Goal: Transaction & Acquisition: Download file/media

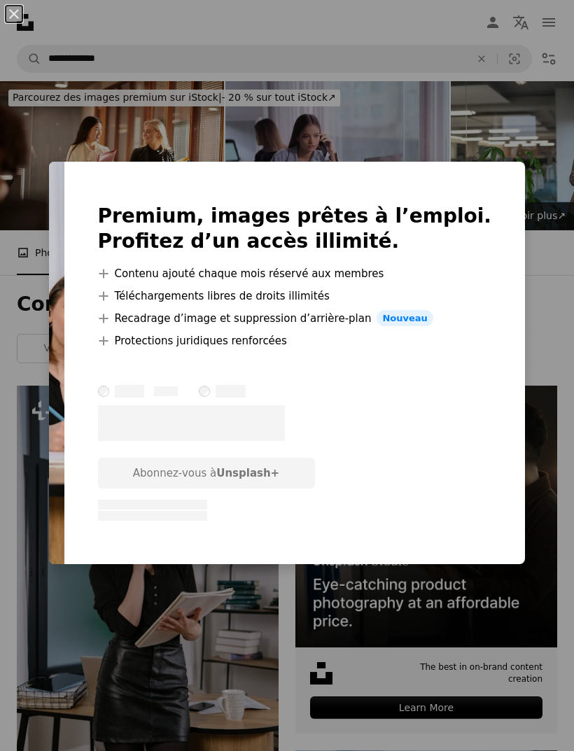
scroll to position [1725, 0]
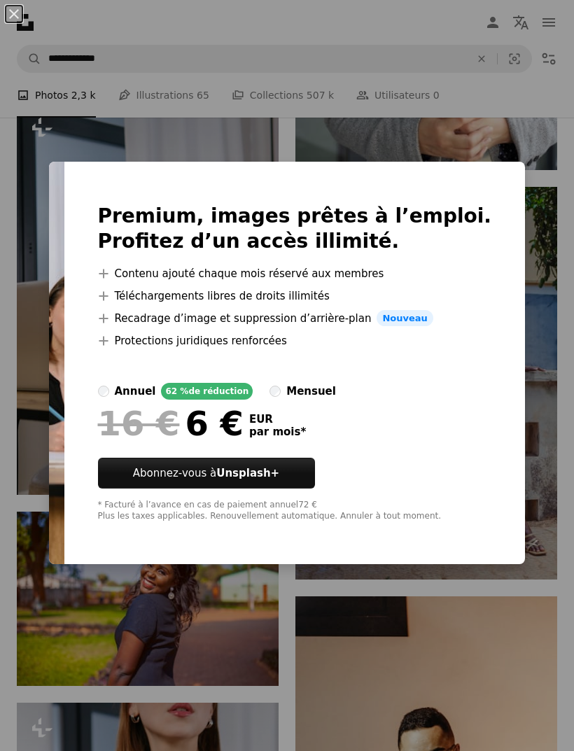
click at [70, 132] on div "An X shape Premium, images prêtes à l’emploi. Profitez d’un accès illimité. A p…" at bounding box center [287, 375] width 574 height 751
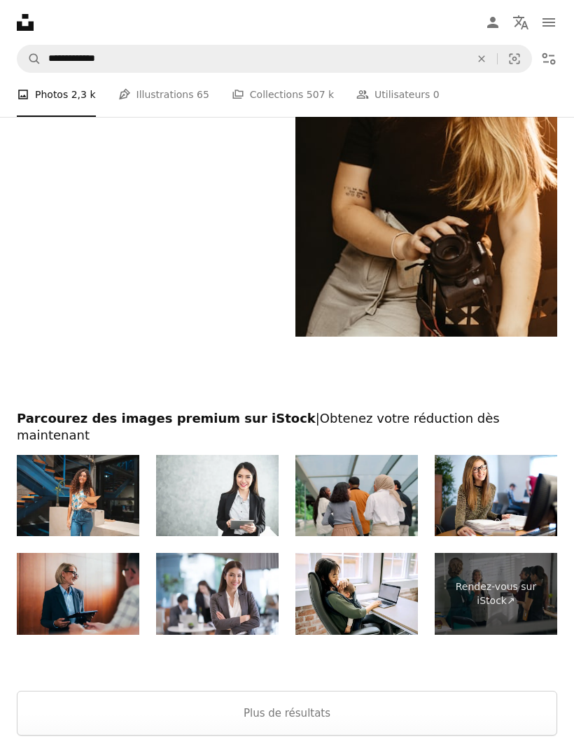
scroll to position [3988, 0]
click at [321, 698] on button "Plus de résultats" at bounding box center [287, 713] width 540 height 45
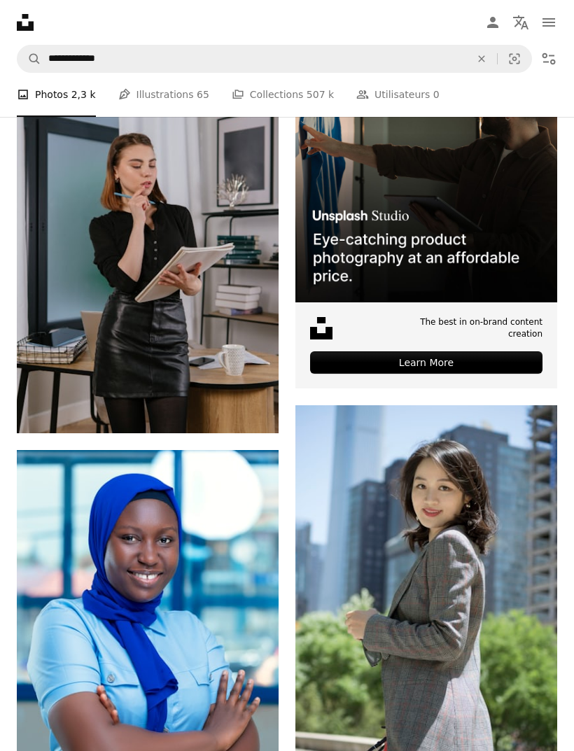
scroll to position [346, 0]
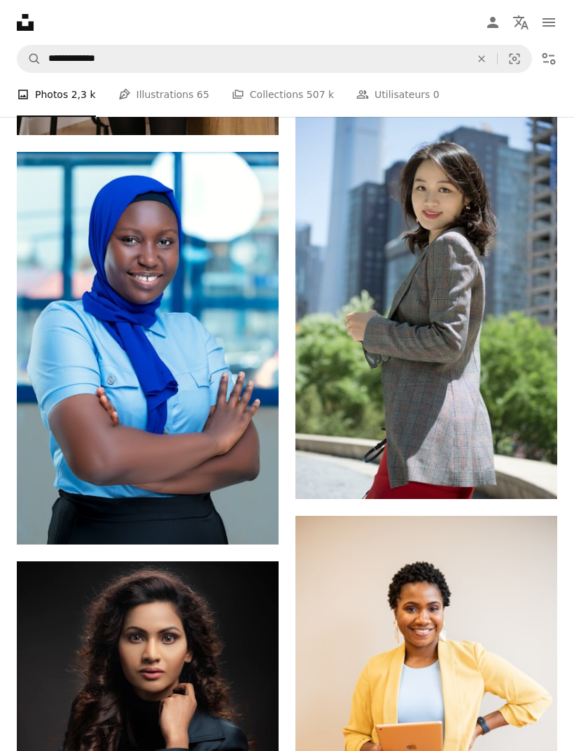
click at [500, 334] on img at bounding box center [426, 304] width 262 height 392
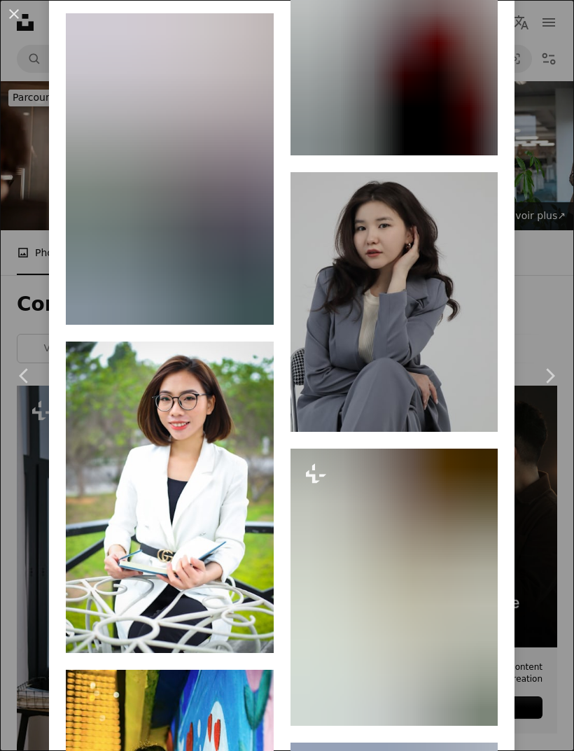
scroll to position [2669, 0]
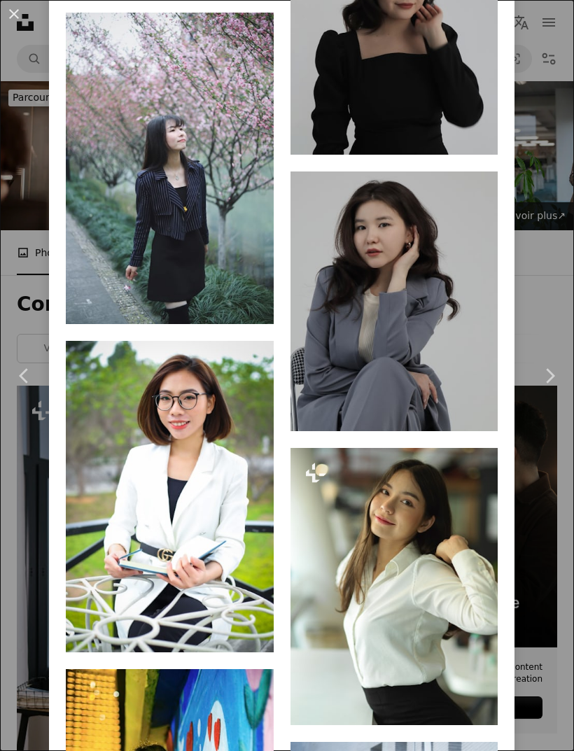
click at [566, 330] on link "Chevron right" at bounding box center [549, 376] width 49 height 134
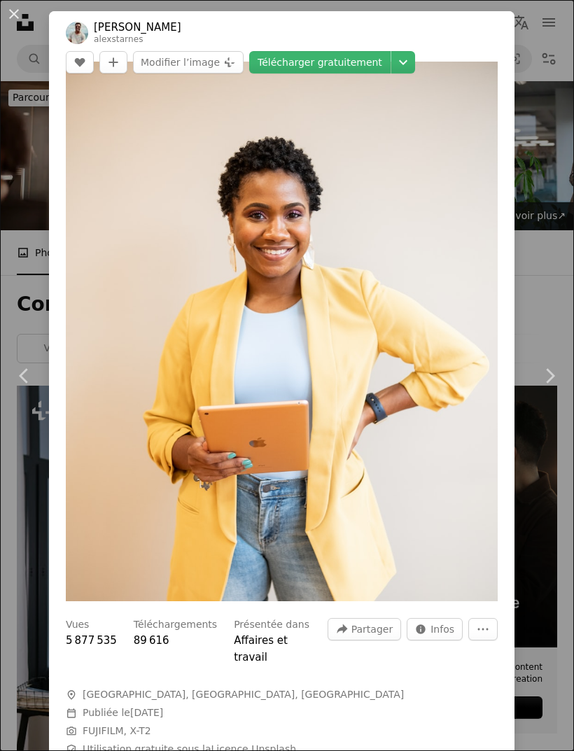
click at [19, 13] on button "An X shape" at bounding box center [14, 14] width 17 height 17
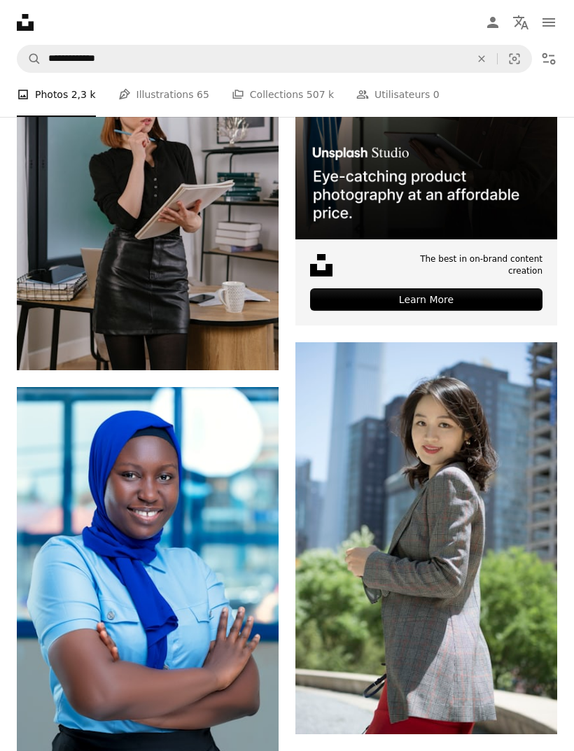
scroll to position [408, 0]
click at [153, 99] on link "Pen Tool Illustrations 65" at bounding box center [163, 95] width 91 height 45
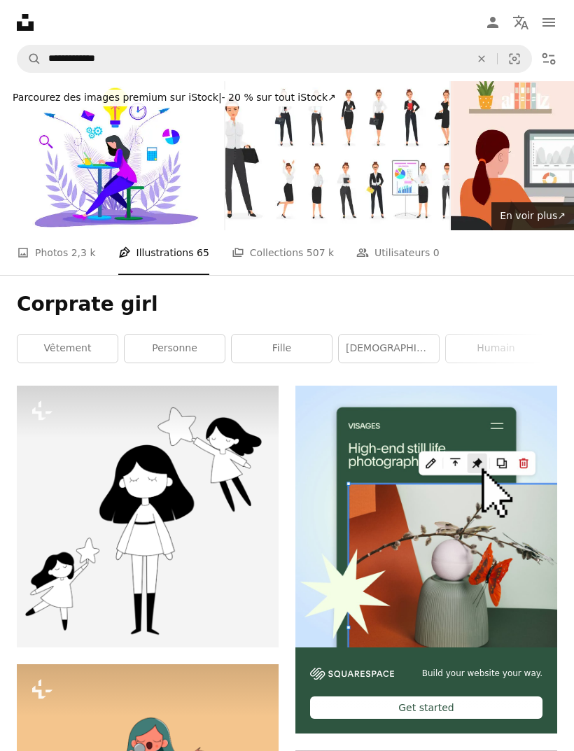
click at [274, 246] on link "A stack of folders Collections 507 k" at bounding box center [283, 252] width 102 height 45
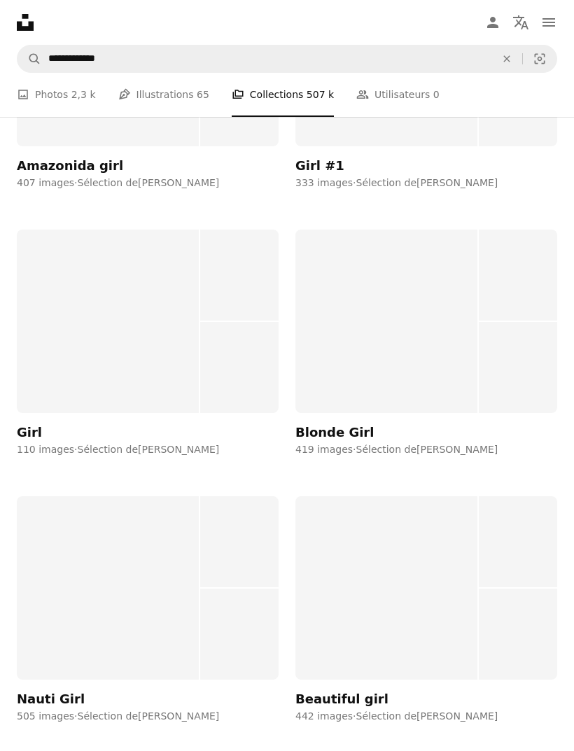
scroll to position [4685, 0]
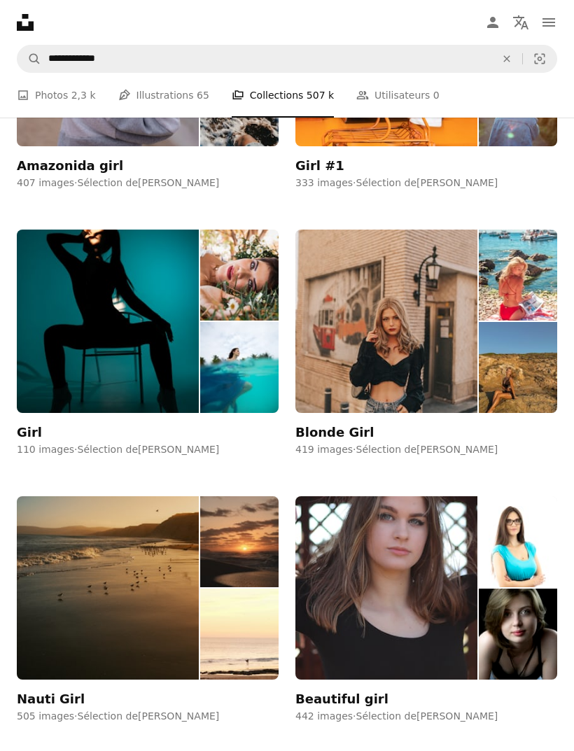
click at [57, 97] on link "A photo Photos 2,3 k" at bounding box center [56, 95] width 79 height 45
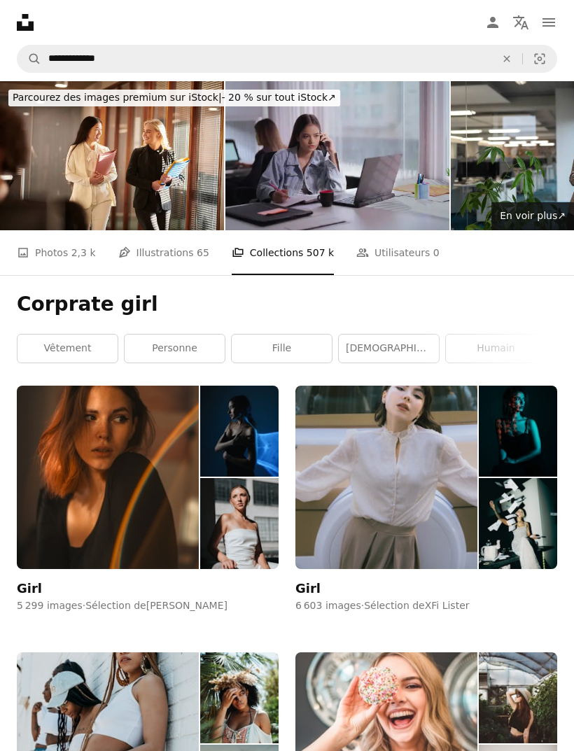
scroll to position [4730, 0]
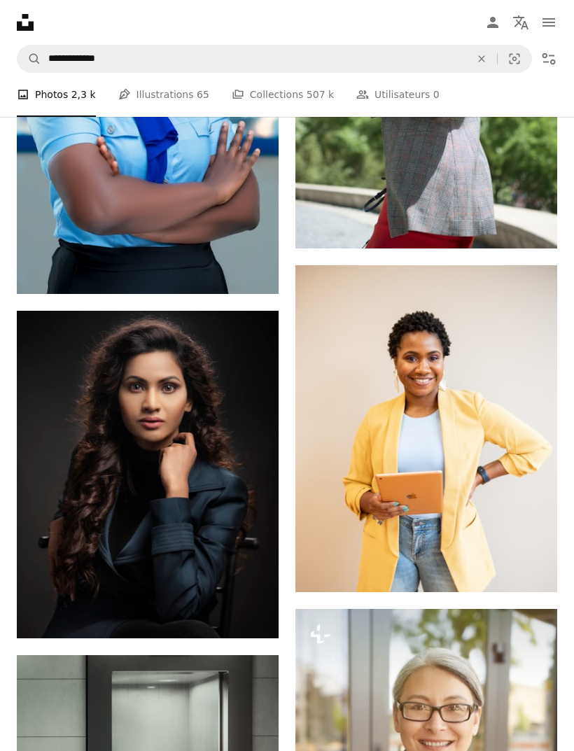
scroll to position [894, 0]
click at [403, 443] on img at bounding box center [426, 428] width 262 height 327
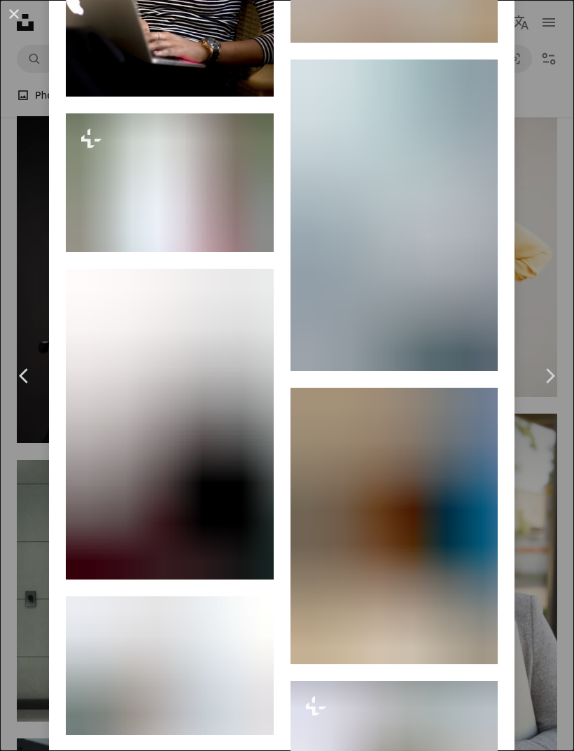
scroll to position [10890, 0]
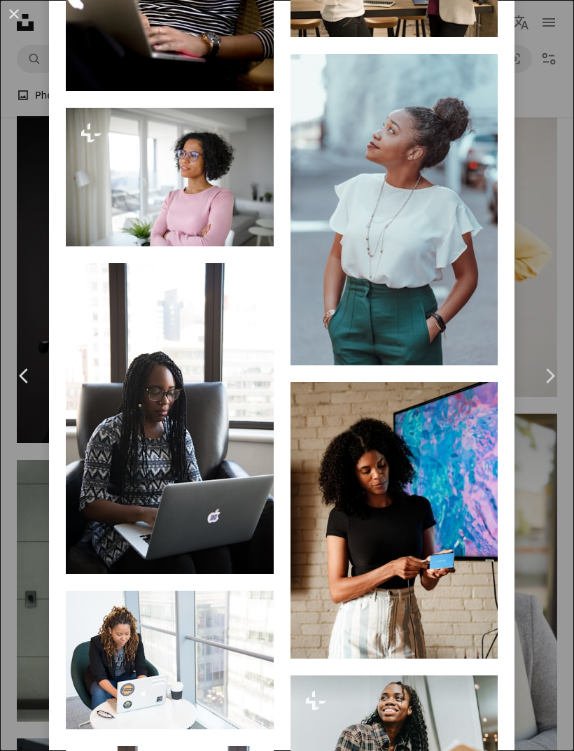
click at [470, 23] on link "Arrow pointing down" at bounding box center [470, 12] width 28 height 22
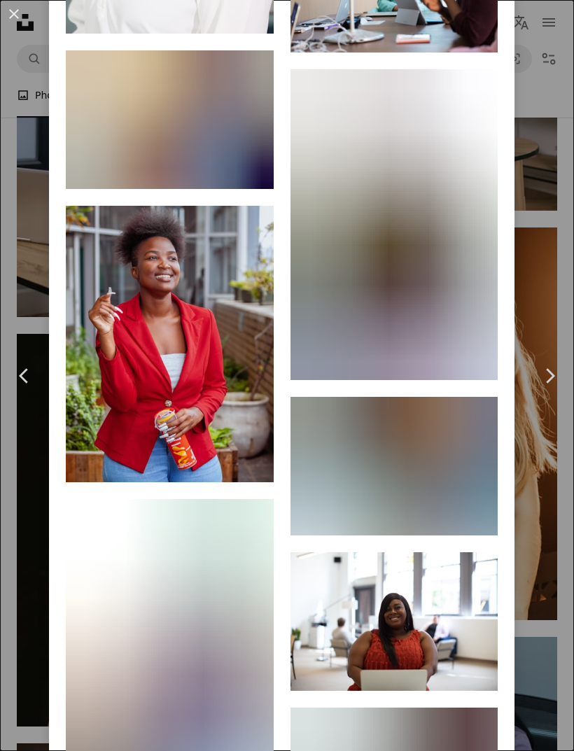
scroll to position [14901, 0]
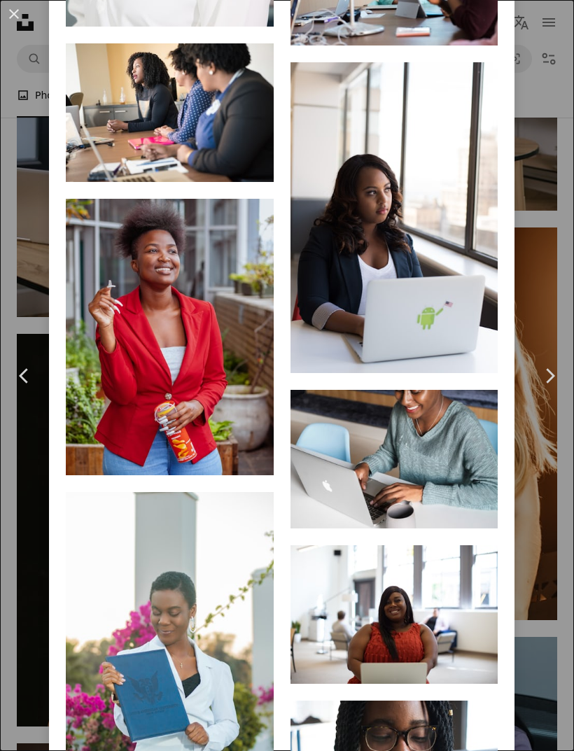
click at [475, 28] on icon "Arrow pointing down" at bounding box center [469, 19] width 11 height 17
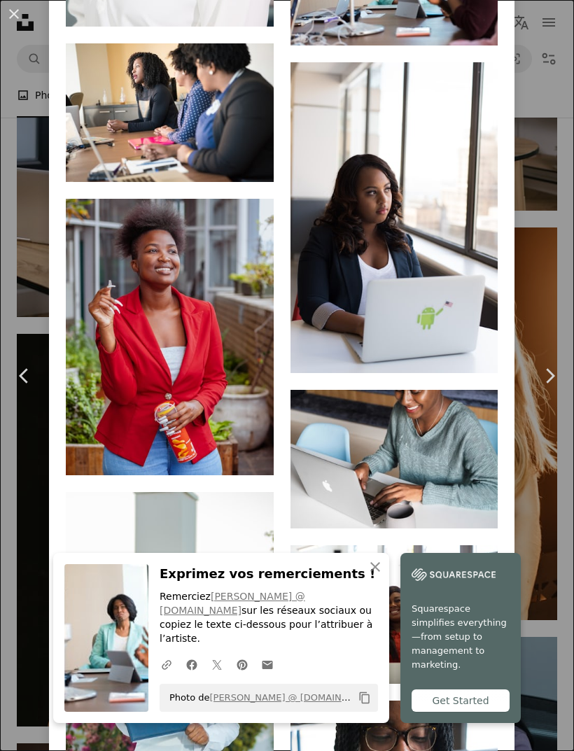
click at [244, 168] on link "Arrow pointing down" at bounding box center [246, 157] width 28 height 22
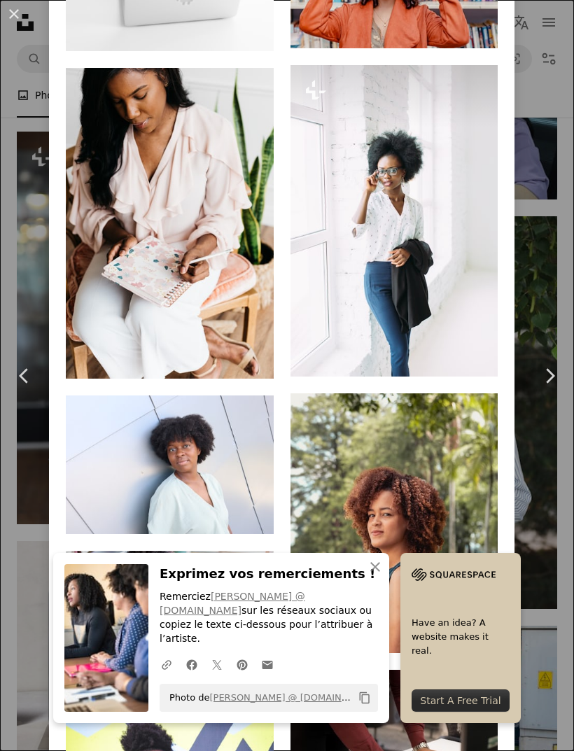
scroll to position [19945, 0]
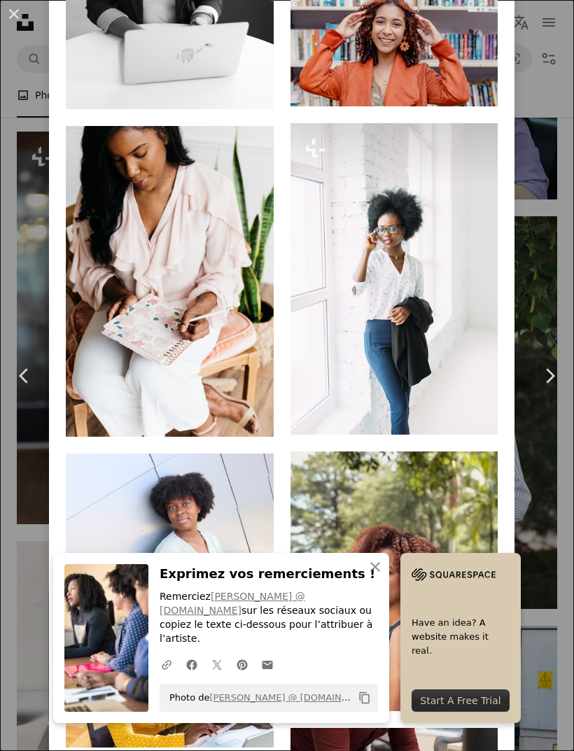
click at [16, 14] on button "An X shape" at bounding box center [14, 14] width 17 height 17
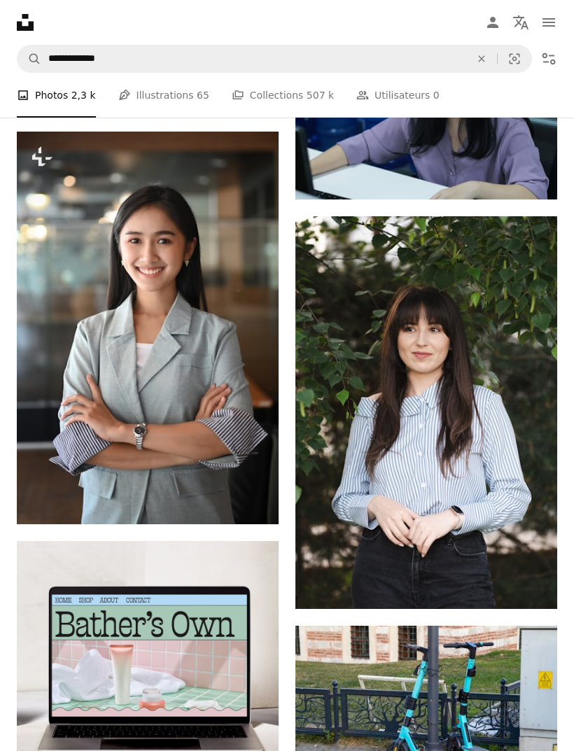
scroll to position [938, 0]
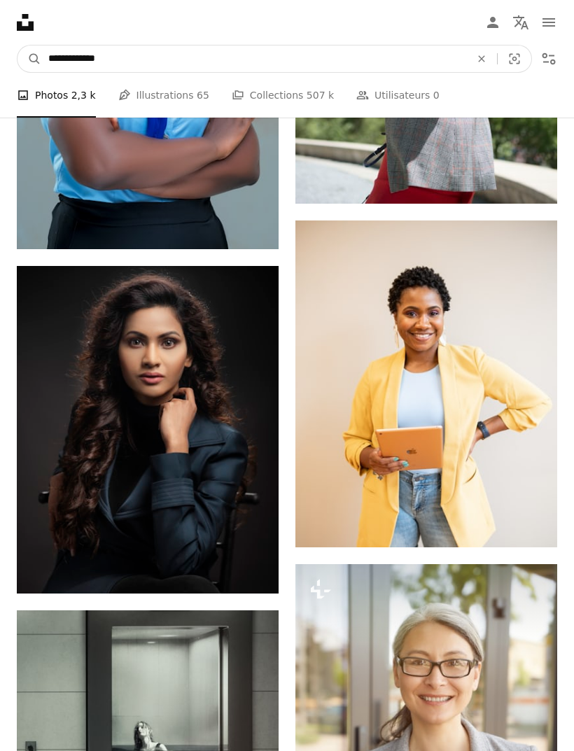
click at [143, 56] on input "**********" at bounding box center [253, 58] width 425 height 27
type input "**********"
click at [29, 59] on button "A magnifying glass" at bounding box center [29, 58] width 24 height 27
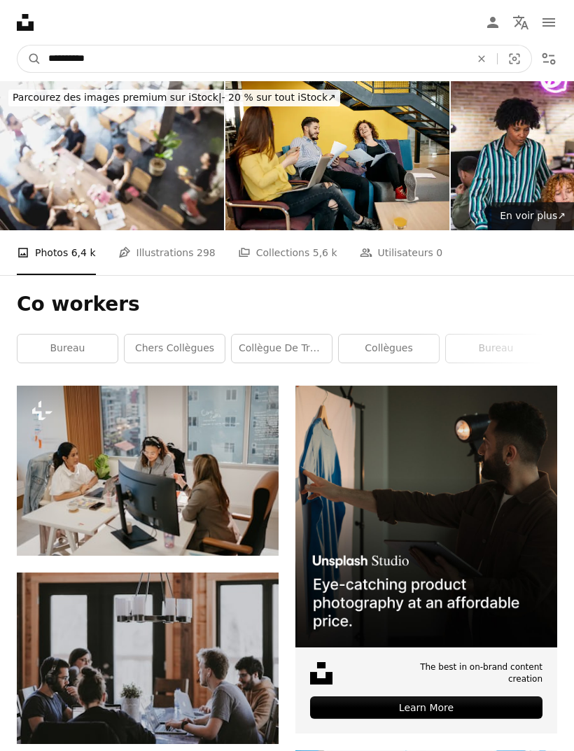
click at [158, 47] on input "**********" at bounding box center [253, 58] width 425 height 27
click at [136, 50] on input "**********" at bounding box center [253, 58] width 425 height 27
click at [143, 66] on input "**********" at bounding box center [253, 58] width 425 height 27
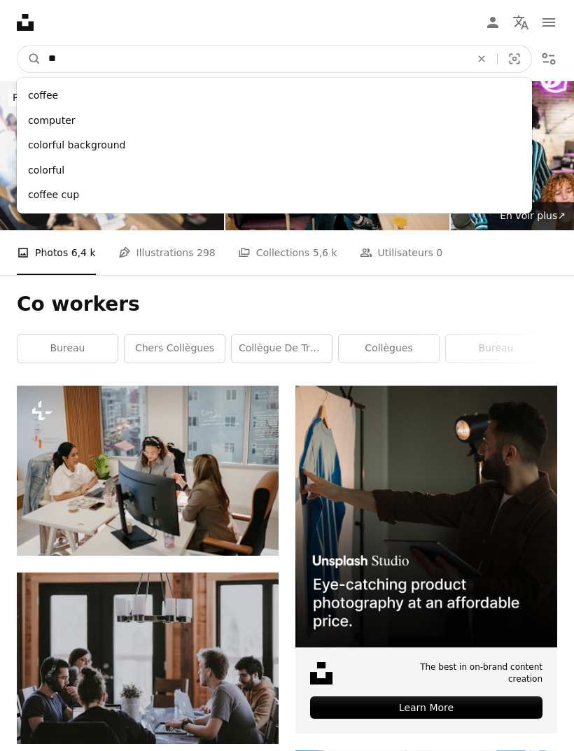
type input "*"
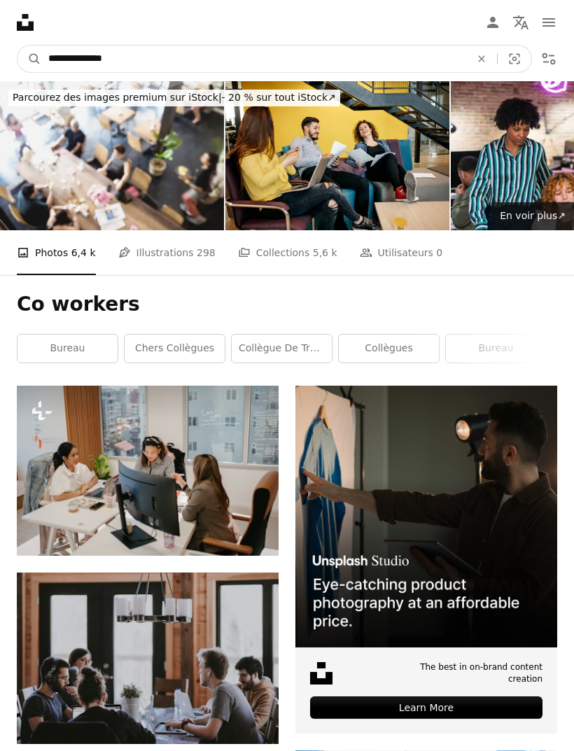
type input "**********"
click at [29, 59] on button "A magnifying glass" at bounding box center [29, 58] width 24 height 27
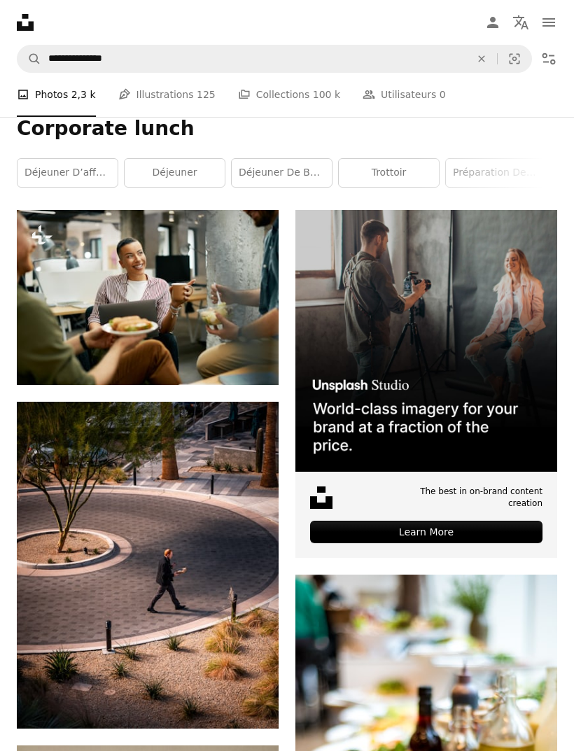
scroll to position [176, 0]
click at [79, 173] on link "Déjeuner d’affaires" at bounding box center [67, 173] width 100 height 28
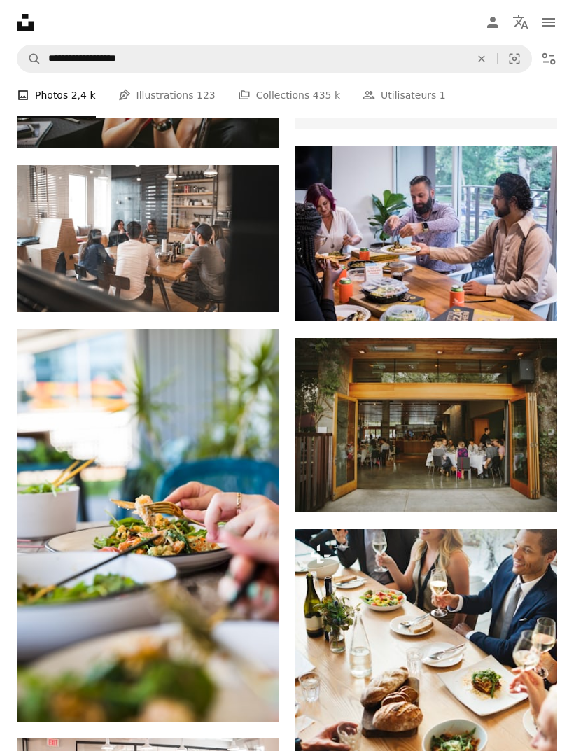
scroll to position [598, 0]
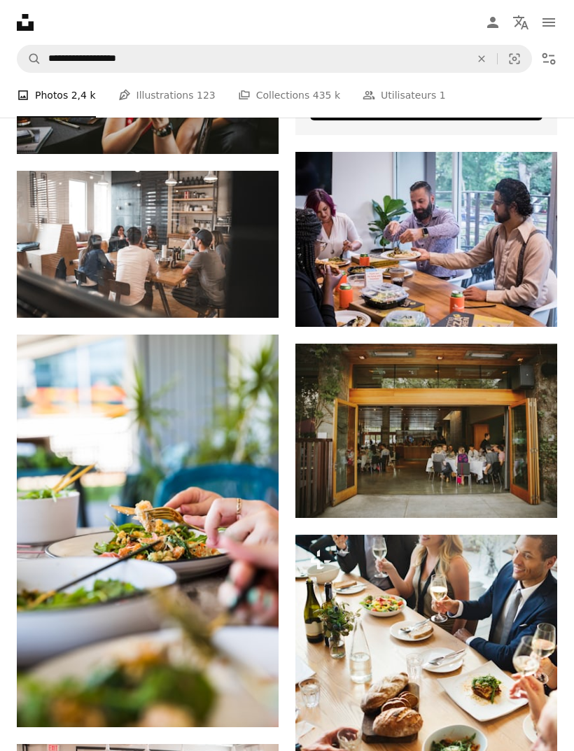
click at [412, 260] on img at bounding box center [426, 239] width 262 height 175
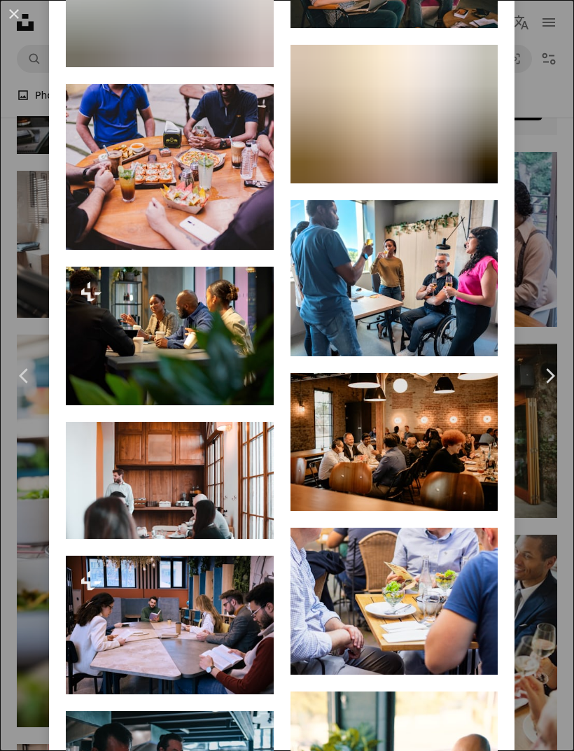
scroll to position [1358, 0]
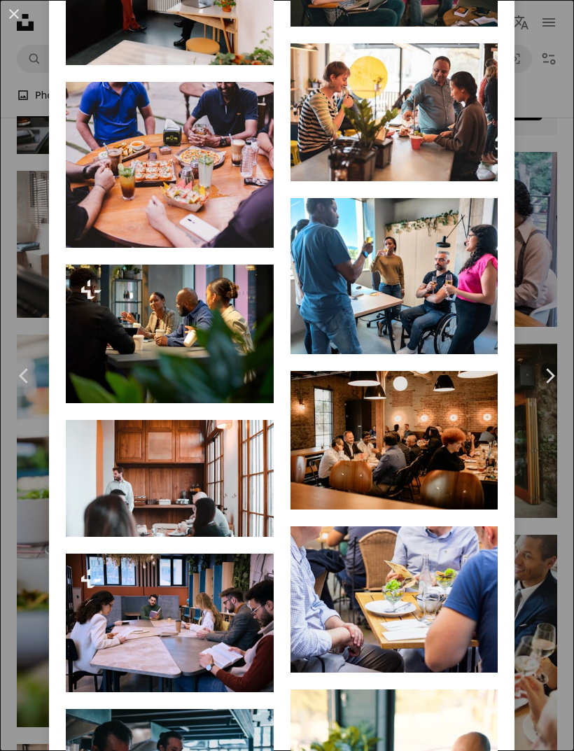
click at [484, 340] on link "Arrow pointing down" at bounding box center [470, 329] width 28 height 22
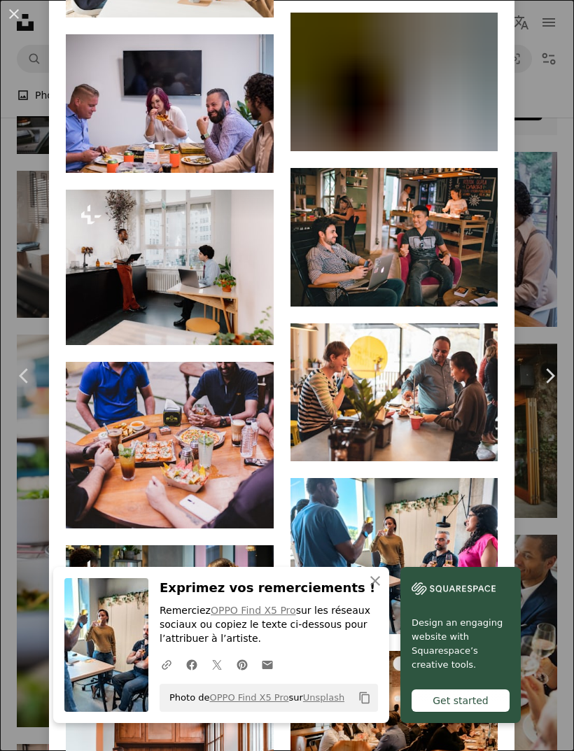
scroll to position [1073, 0]
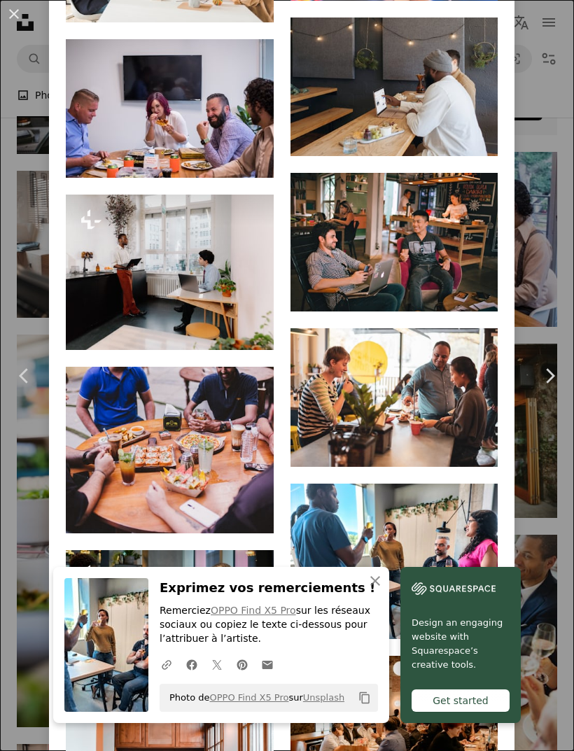
click at [382, 579] on icon "An X shape" at bounding box center [375, 580] width 17 height 17
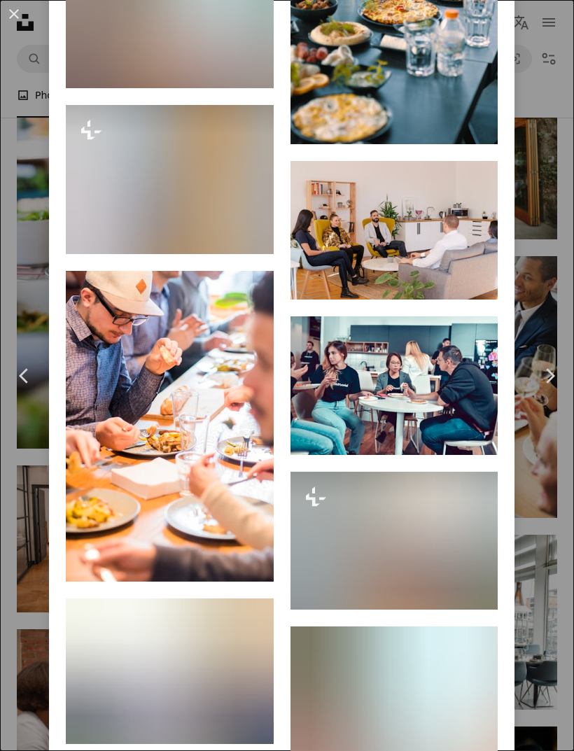
scroll to position [2280, 0]
